Goal: Find specific page/section: Find specific page/section

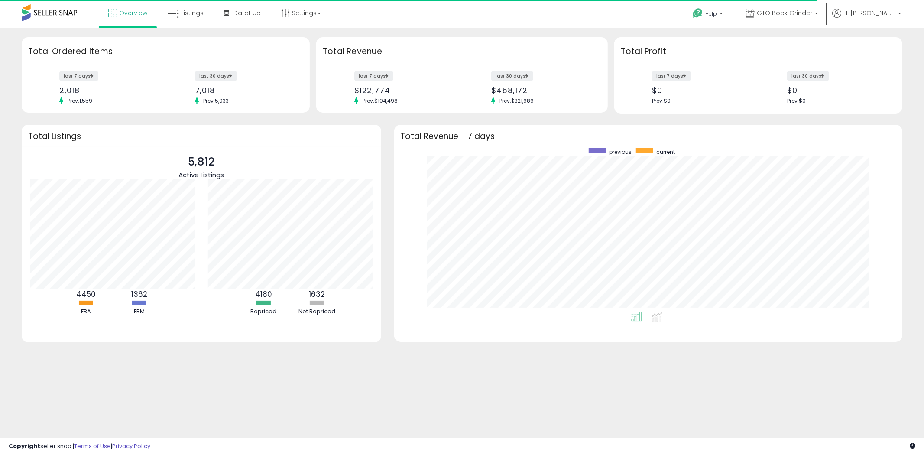
scroll to position [163, 491]
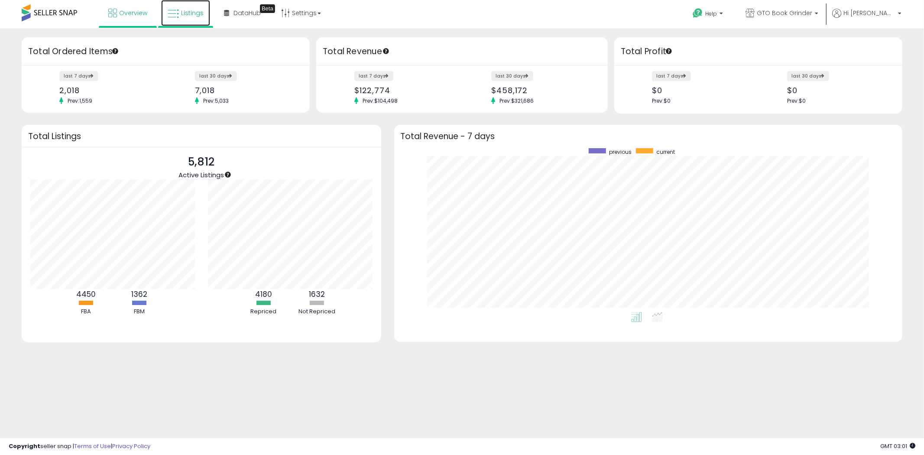
click at [187, 9] on span "Listings" at bounding box center [192, 13] width 23 height 9
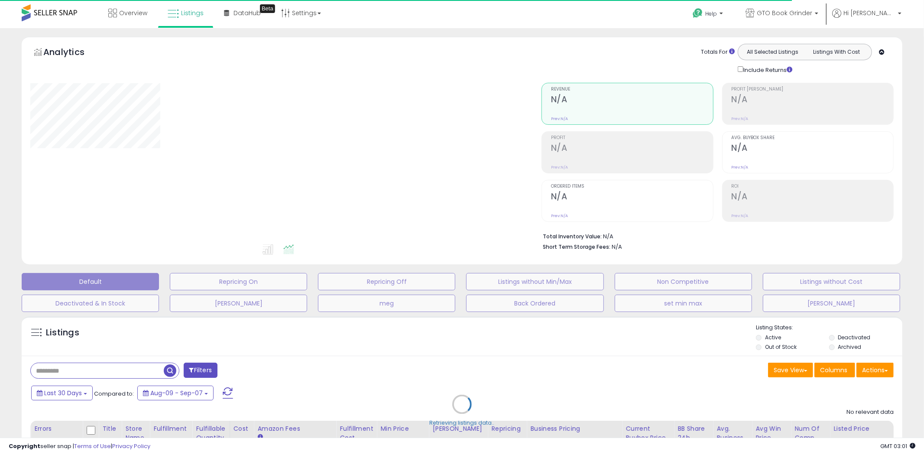
click at [852, 337] on div "Retrieving listings data.." at bounding box center [461, 410] width 893 height 197
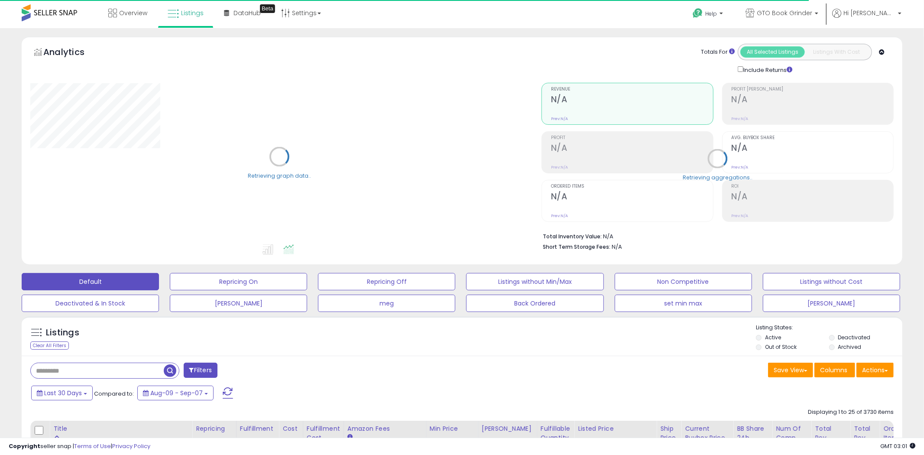
type input "****"
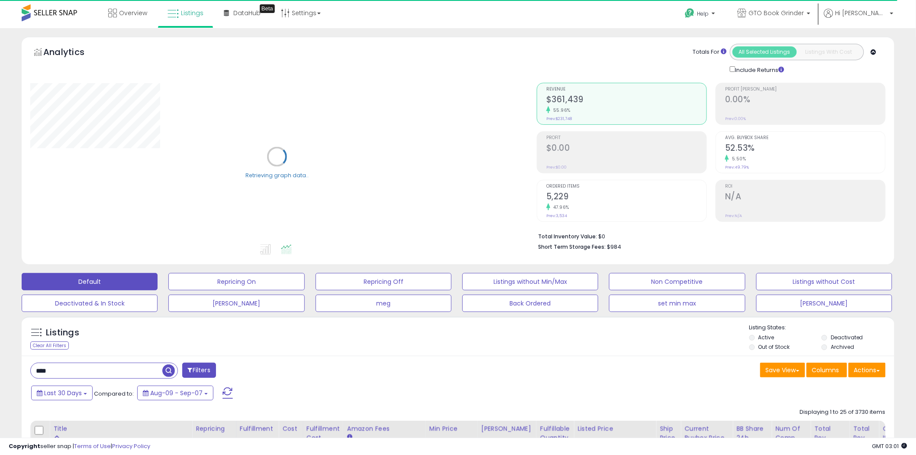
click at [831, 337] on li "Deactivated" at bounding box center [857, 338] width 71 height 10
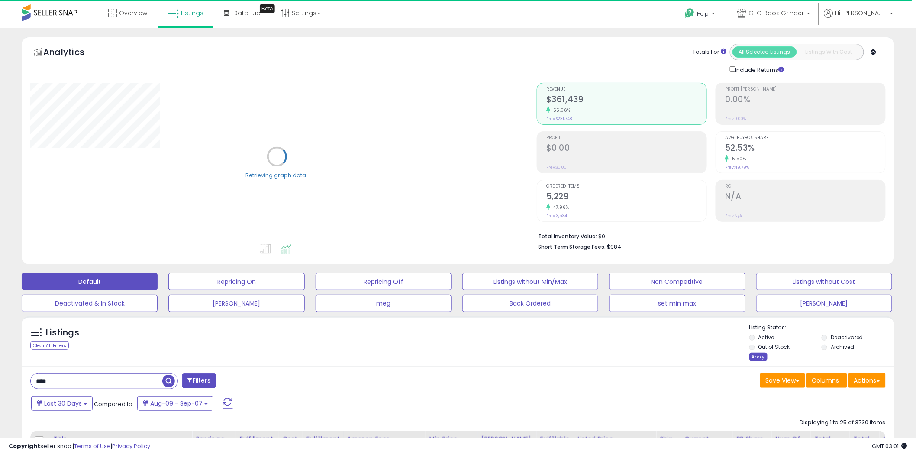
click at [757, 356] on div "Apply" at bounding box center [759, 357] width 18 height 8
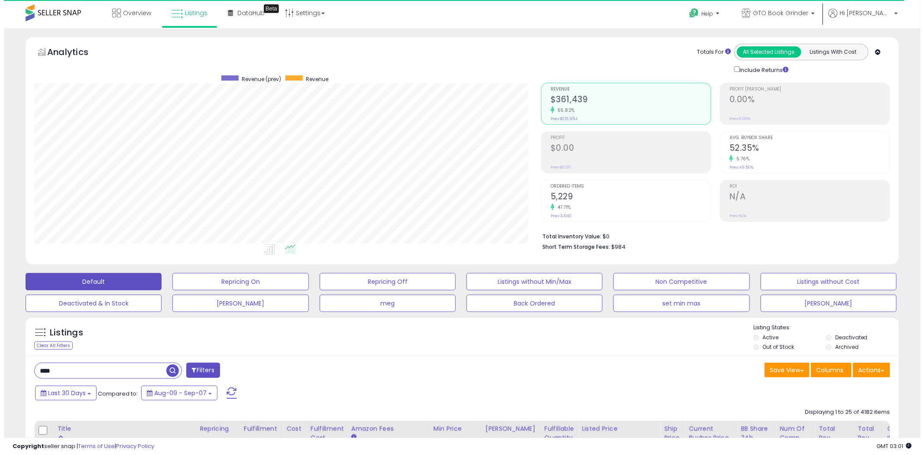
scroll to position [178, 507]
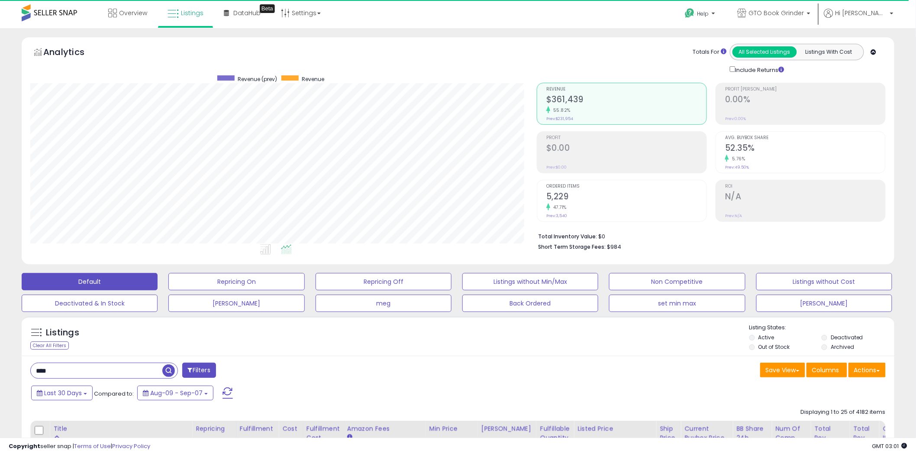
click at [582, 198] on h2 "5,229" at bounding box center [627, 197] width 160 height 12
